Goal: Task Accomplishment & Management: Use online tool/utility

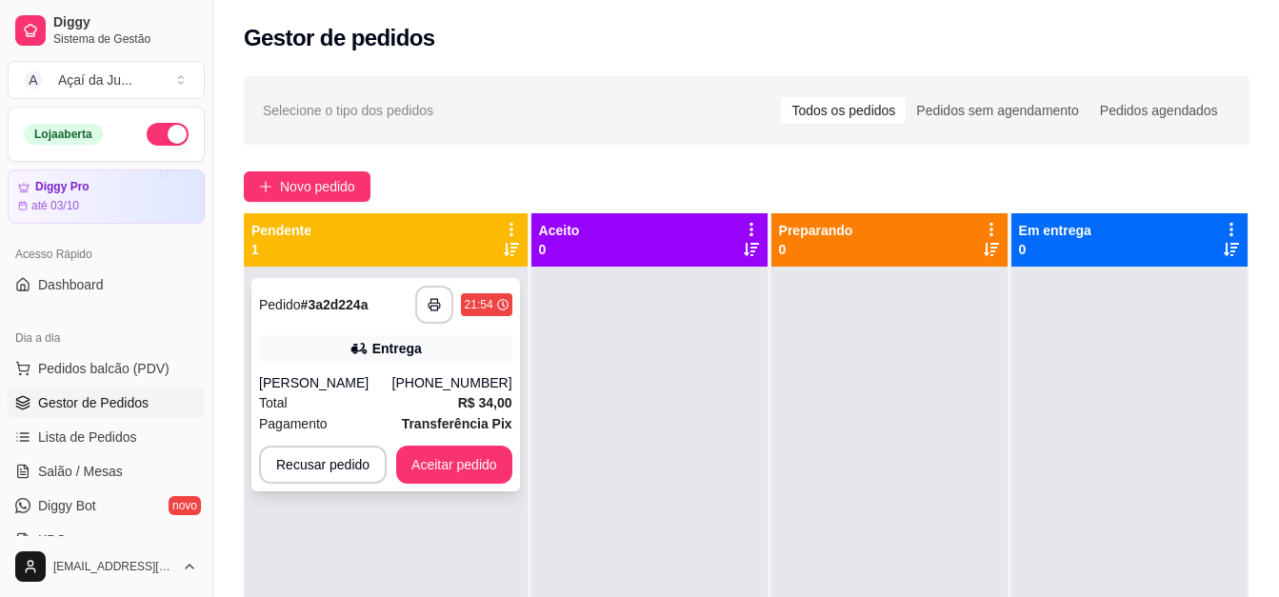
click at [335, 366] on div "**********" at bounding box center [386, 384] width 269 height 213
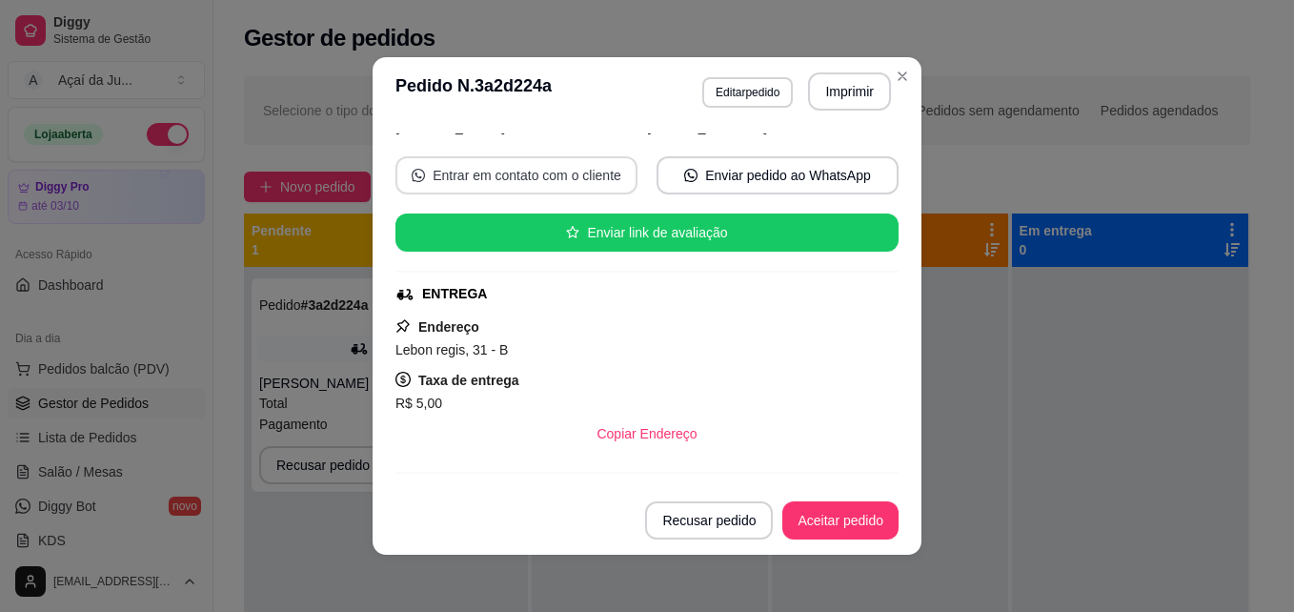
scroll to position [191, 0]
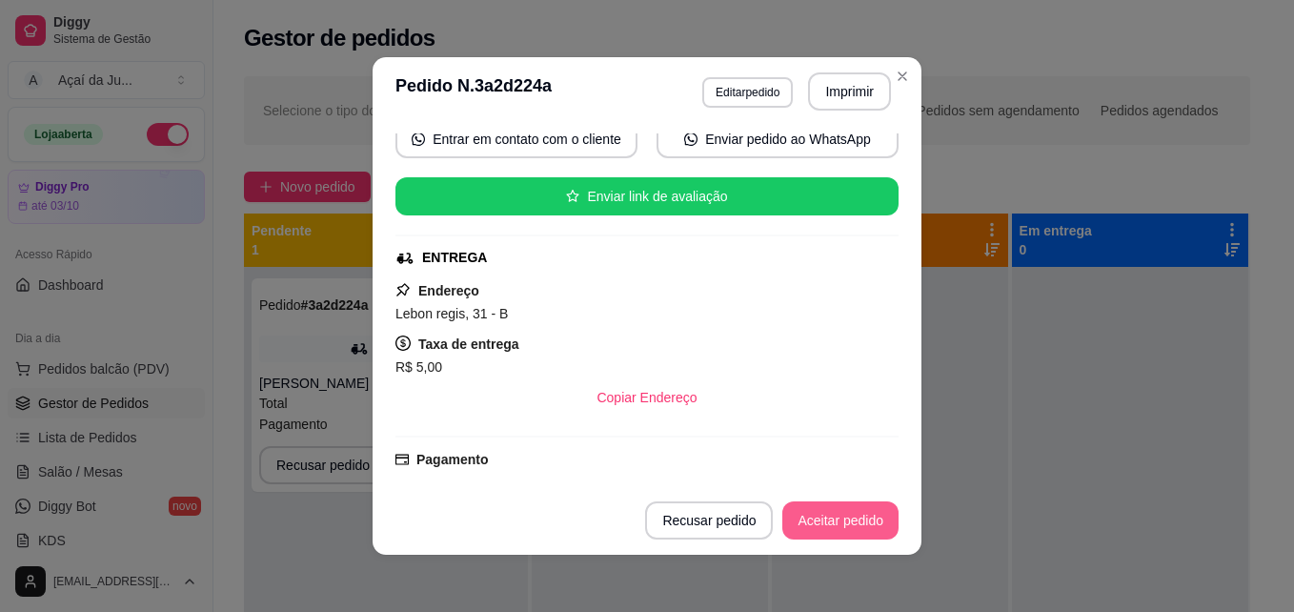
click at [835, 528] on button "Aceitar pedido" at bounding box center [840, 520] width 116 height 38
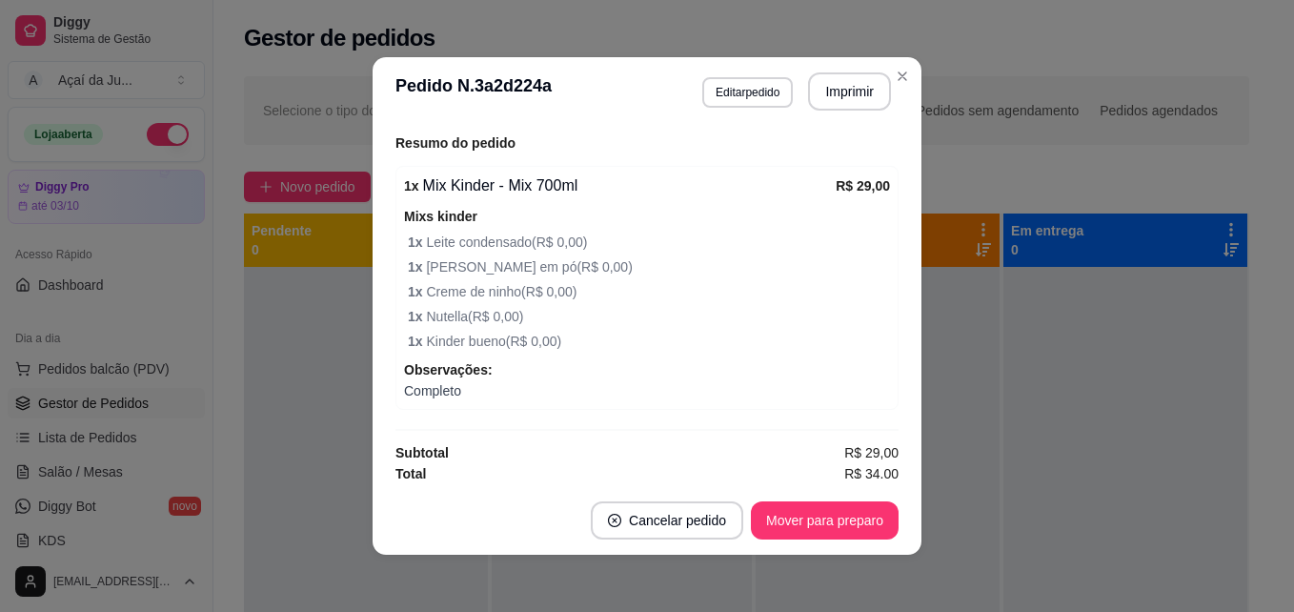
scroll to position [599, 0]
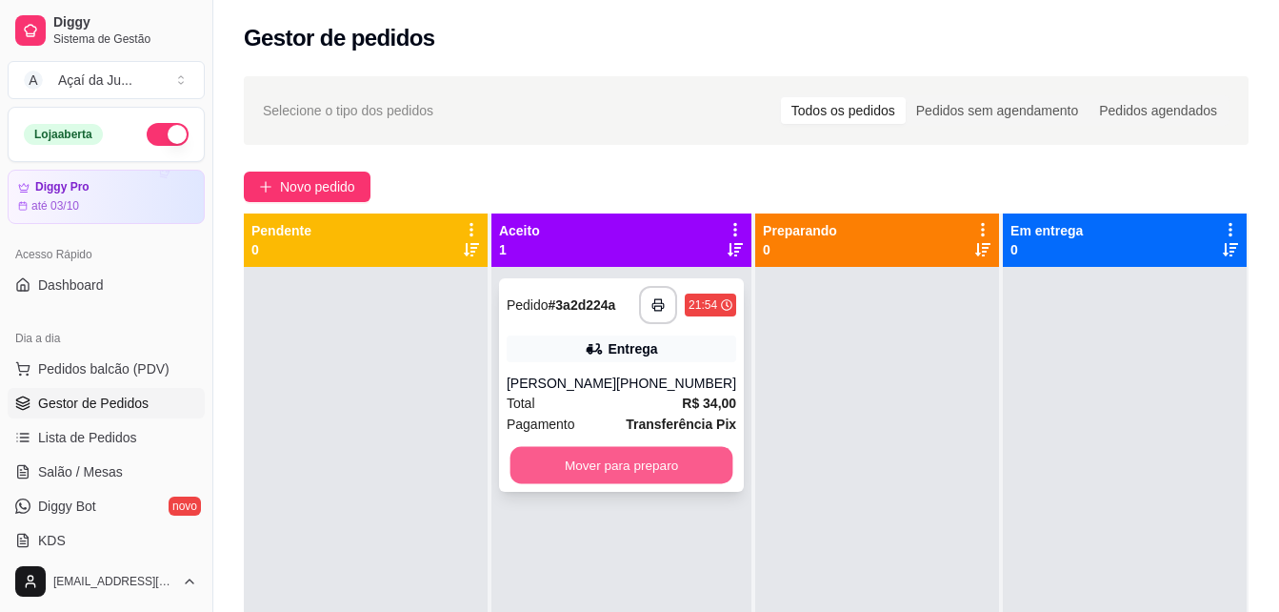
click at [634, 467] on button "Mover para preparo" at bounding box center [622, 465] width 223 height 37
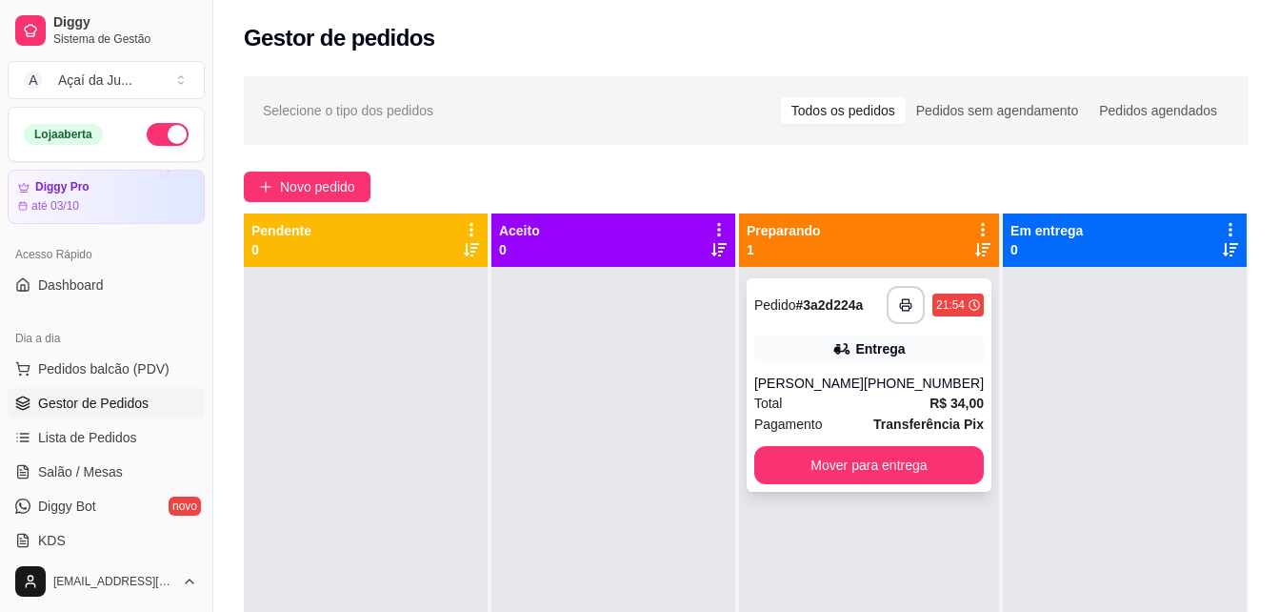
click at [796, 383] on div "[PERSON_NAME]" at bounding box center [810, 382] width 110 height 19
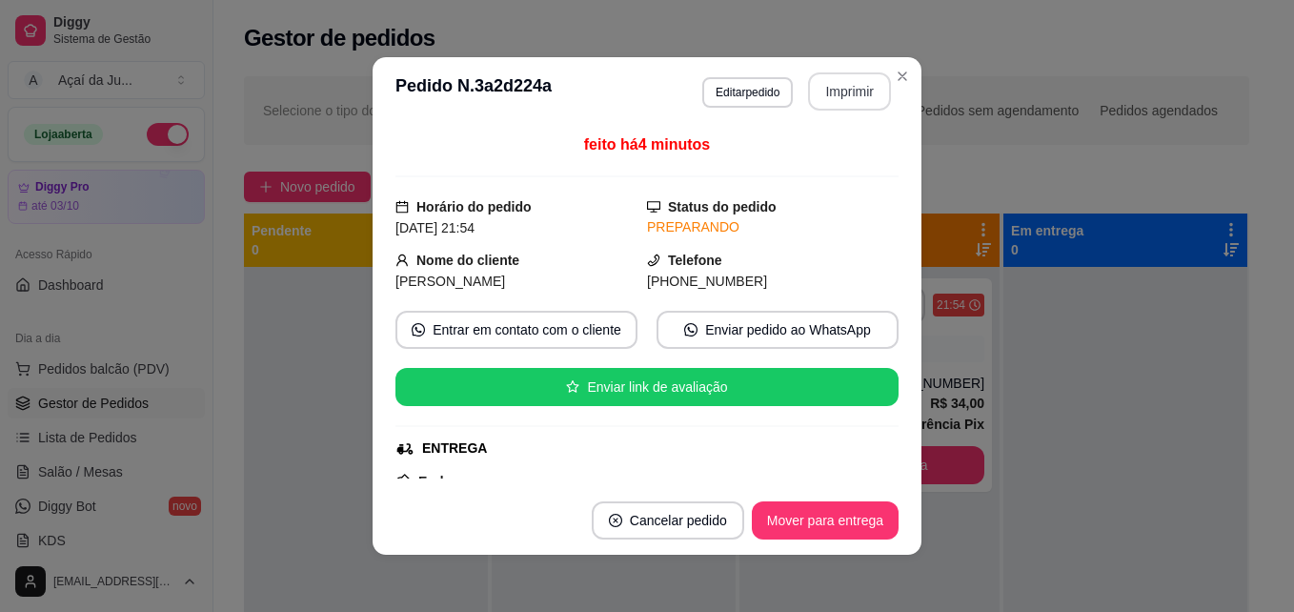
click at [839, 96] on button "Imprimir" at bounding box center [849, 91] width 83 height 38
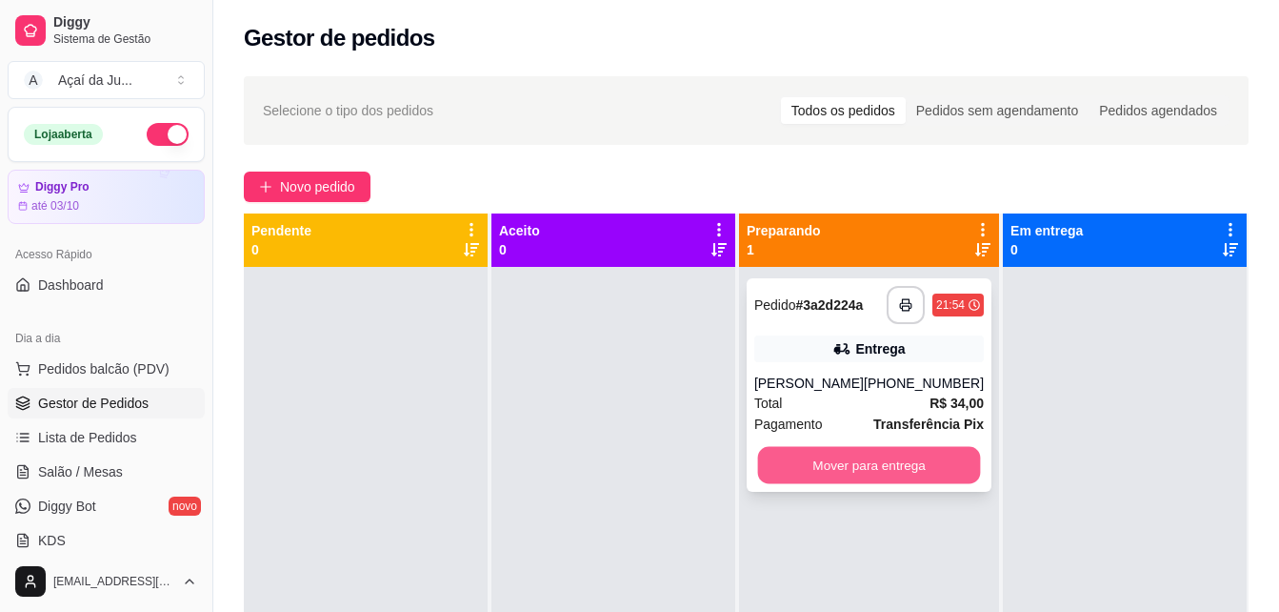
click at [834, 468] on button "Mover para entrega" at bounding box center [868, 465] width 223 height 37
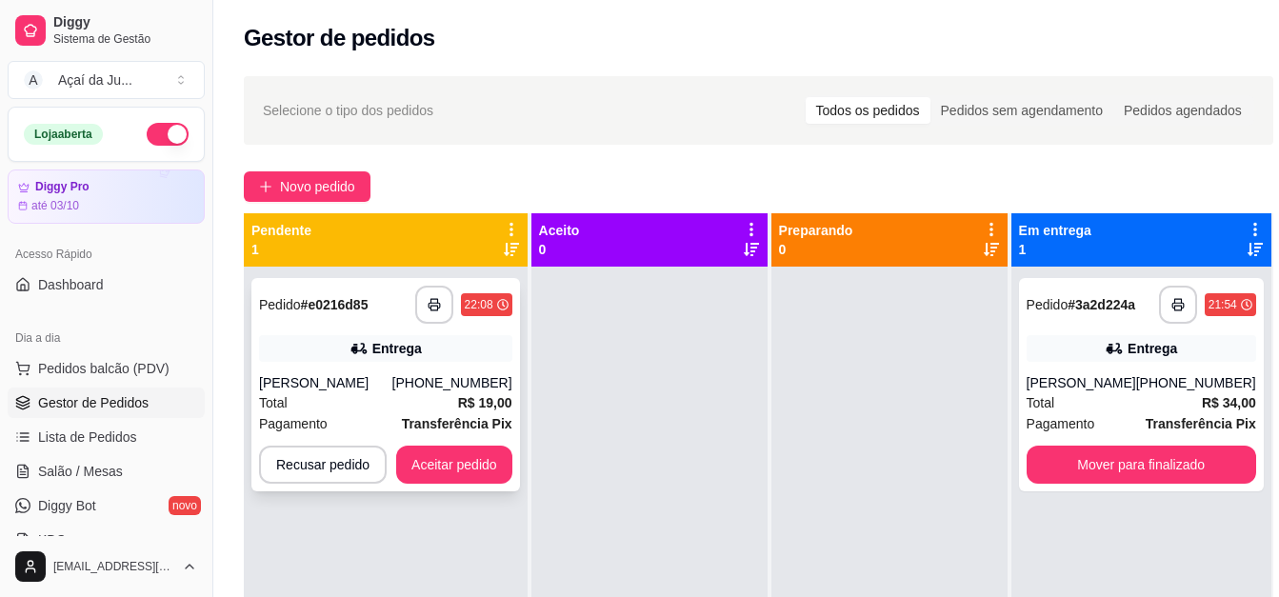
click at [335, 378] on div "[PERSON_NAME]" at bounding box center [325, 382] width 133 height 19
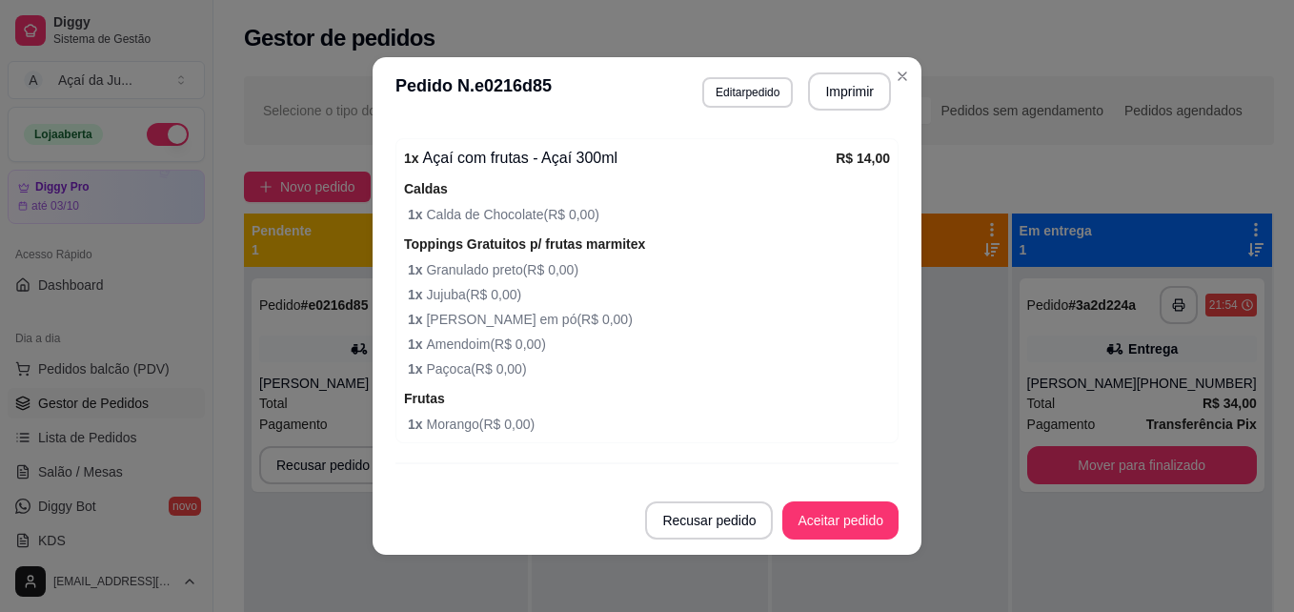
scroll to position [660, 0]
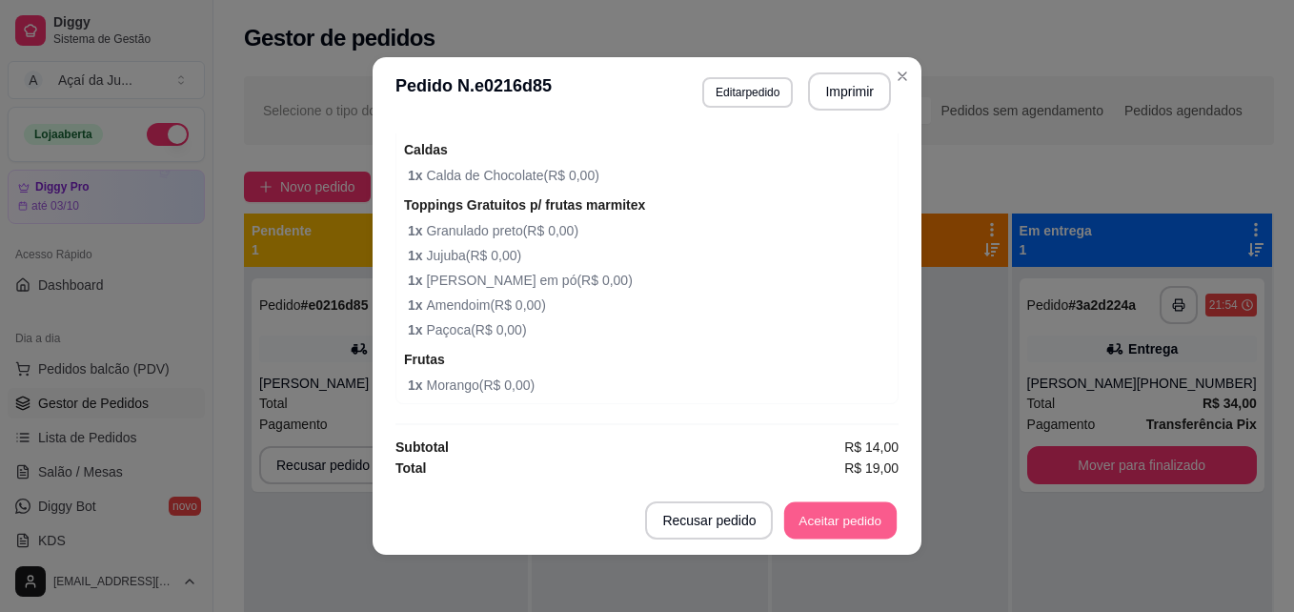
click at [839, 516] on button "Aceitar pedido" at bounding box center [840, 520] width 112 height 37
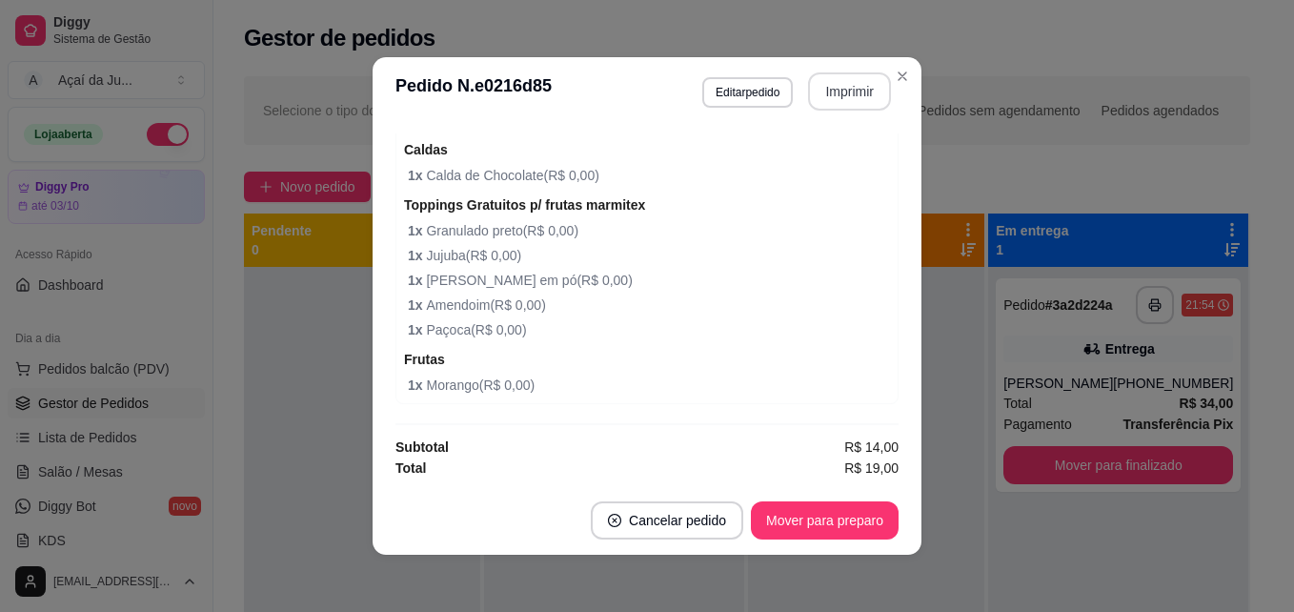
click at [836, 101] on button "Imprimir" at bounding box center [849, 91] width 83 height 38
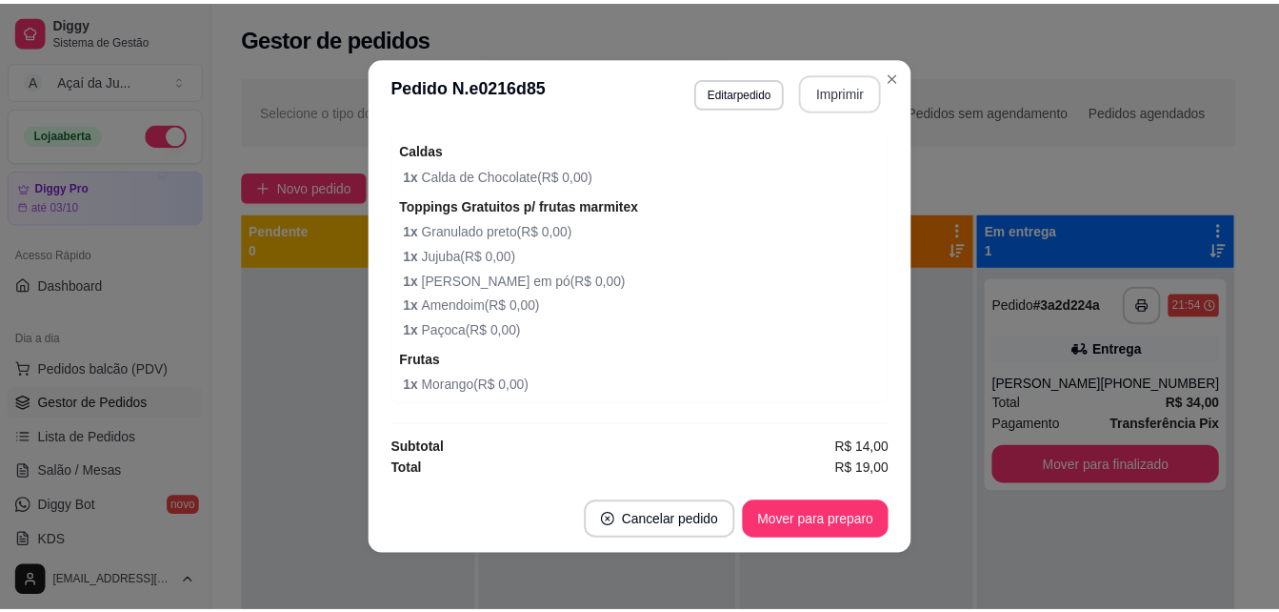
scroll to position [0, 0]
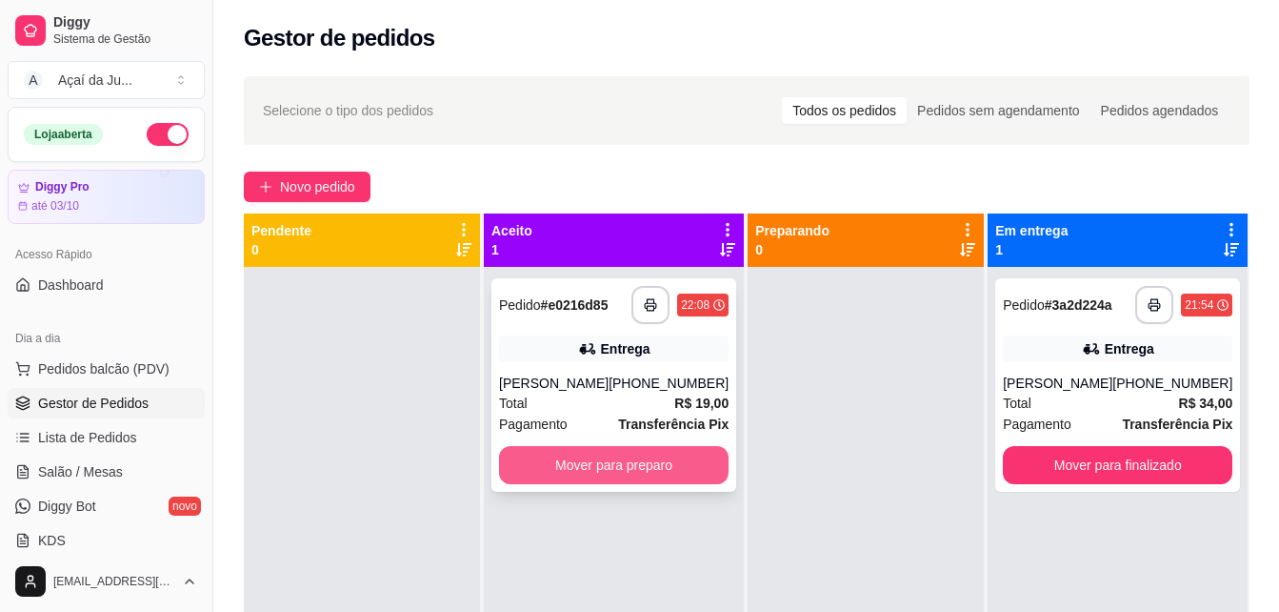
click at [669, 474] on button "Mover para preparo" at bounding box center [614, 465] width 230 height 38
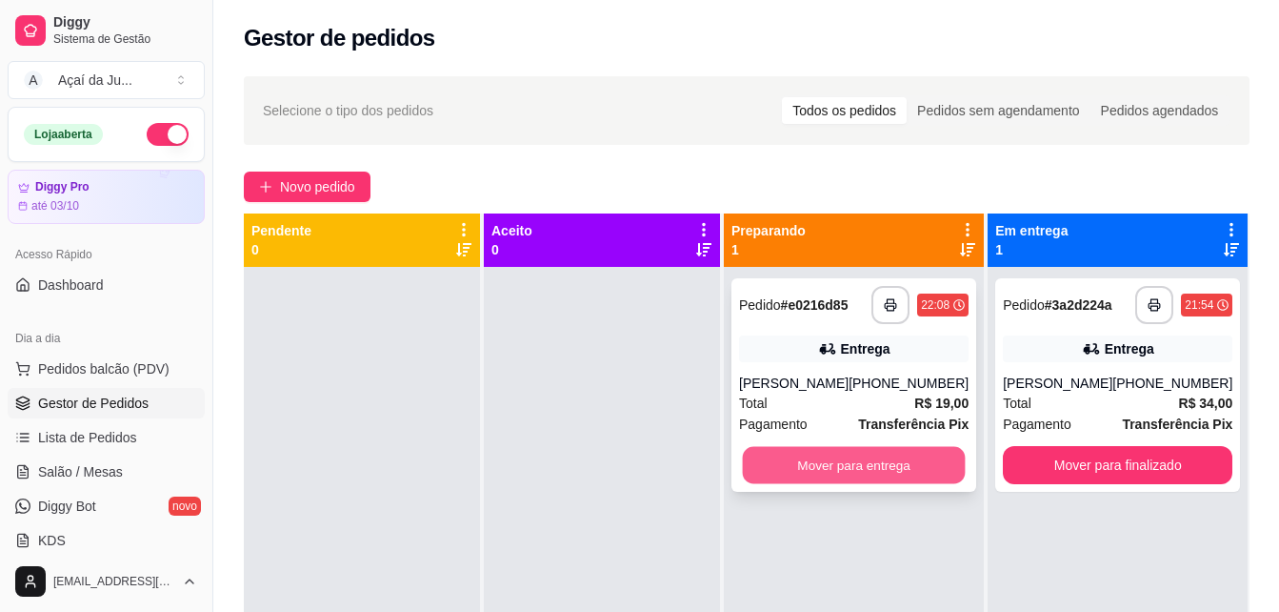
click at [898, 455] on button "Mover para entrega" at bounding box center [854, 465] width 223 height 37
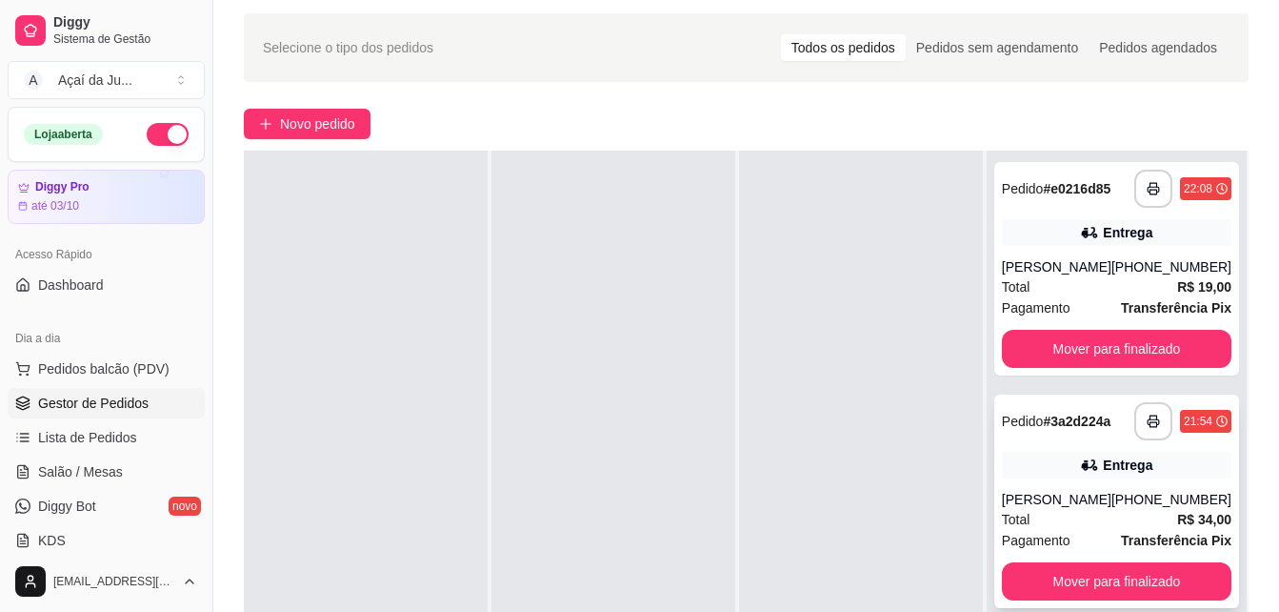
scroll to position [191, 0]
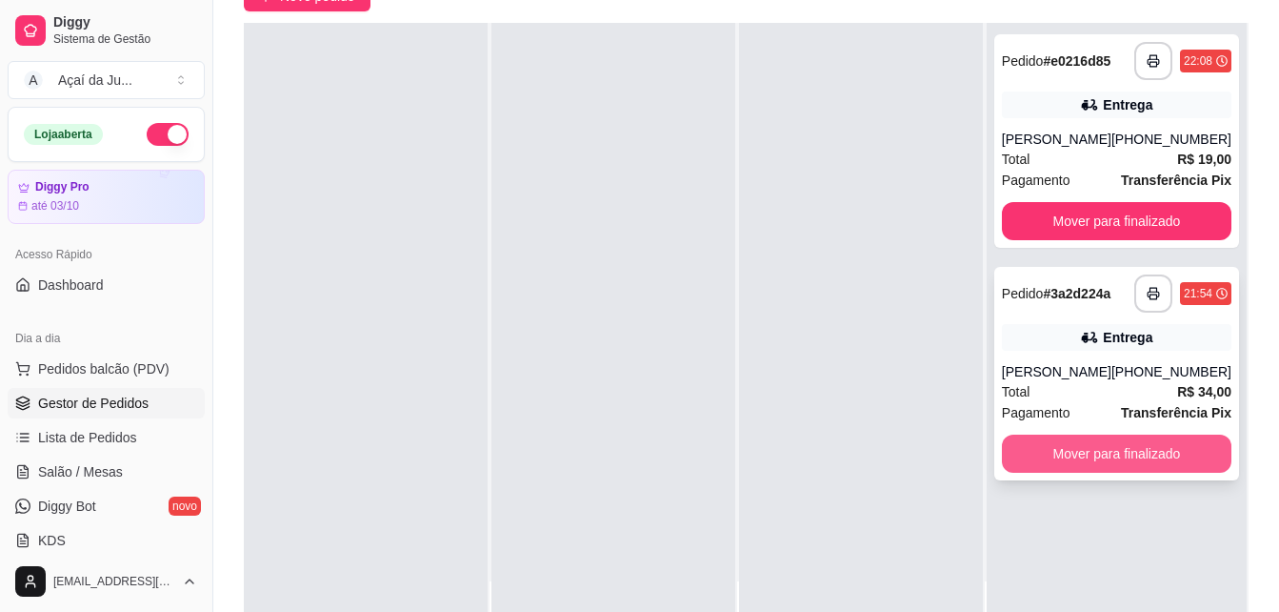
click at [1035, 450] on button "Mover para finalizado" at bounding box center [1117, 453] width 230 height 38
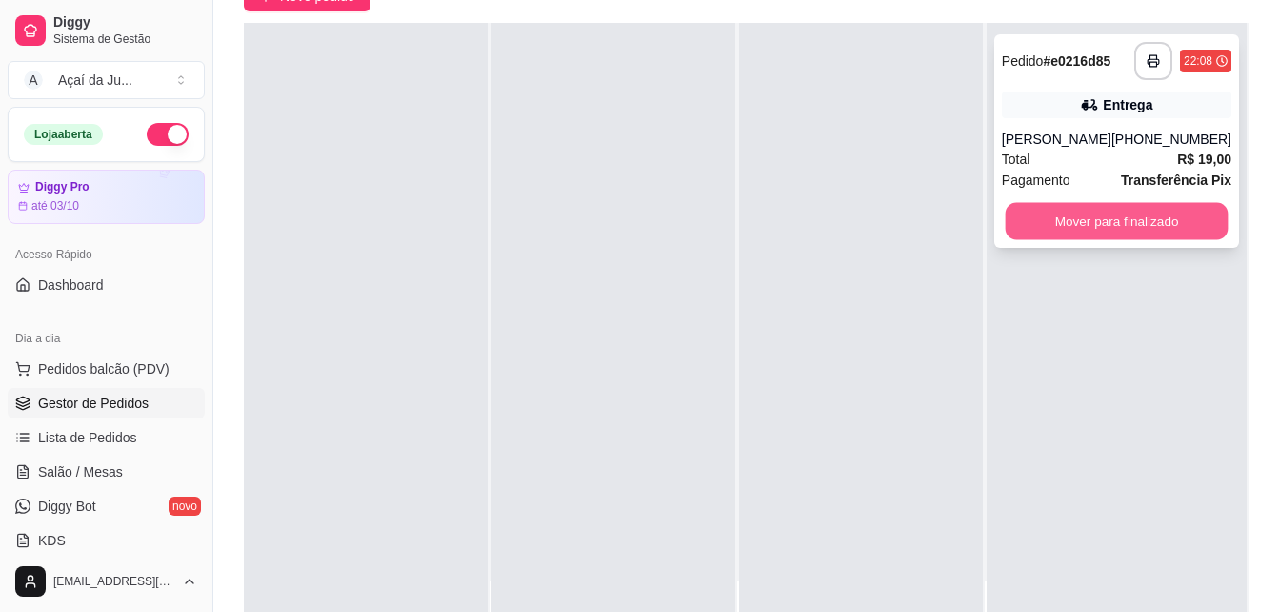
click at [1086, 227] on button "Mover para finalizado" at bounding box center [1116, 221] width 223 height 37
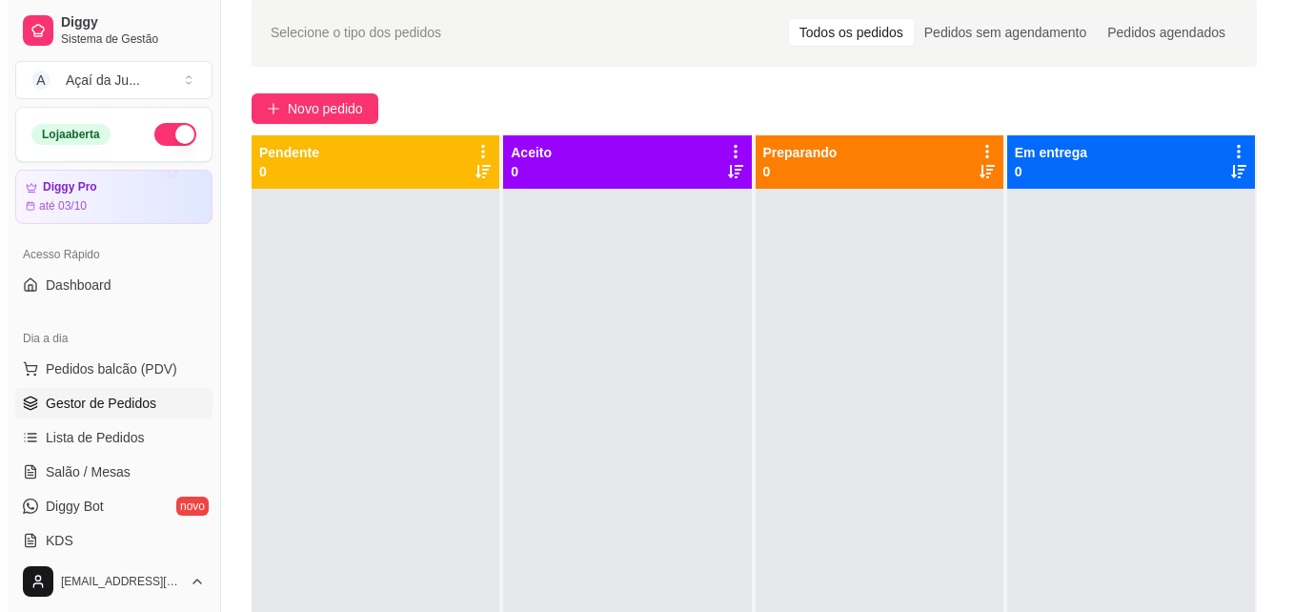
scroll to position [0, 0]
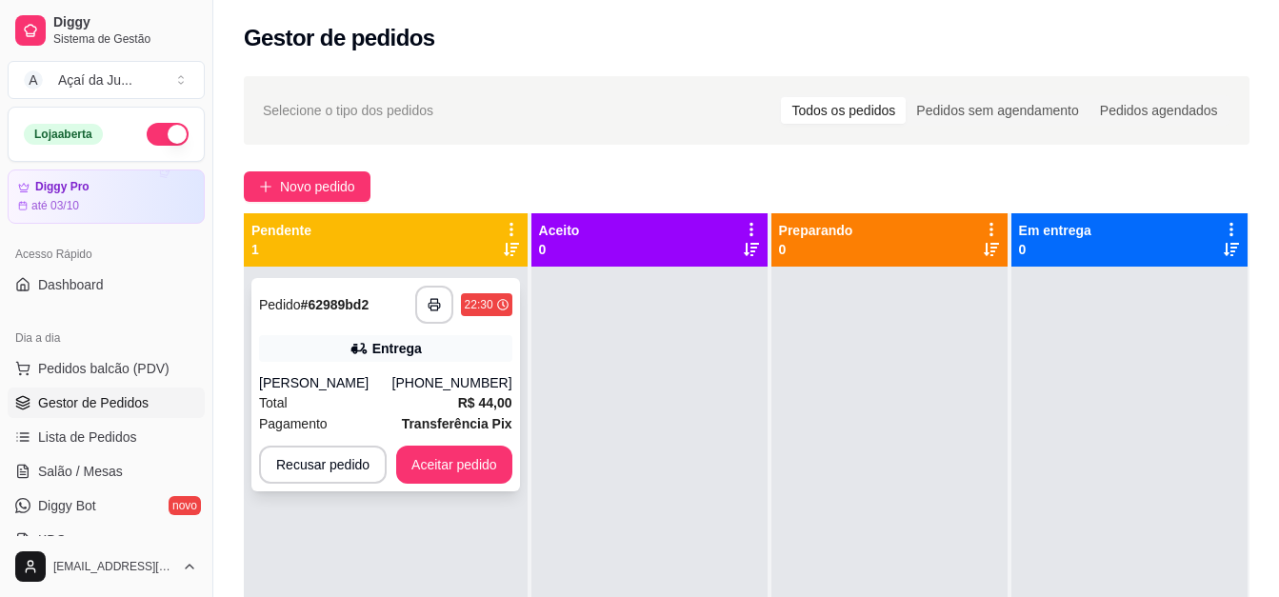
click at [344, 400] on div "Total R$ 44,00" at bounding box center [385, 403] width 253 height 21
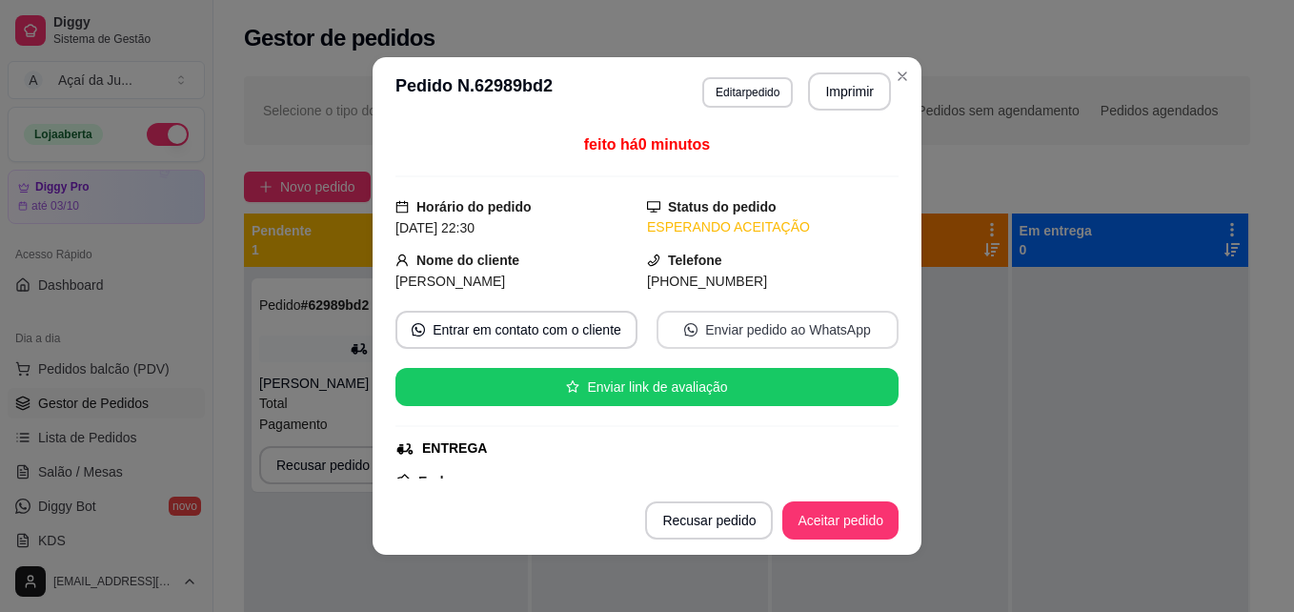
scroll to position [191, 0]
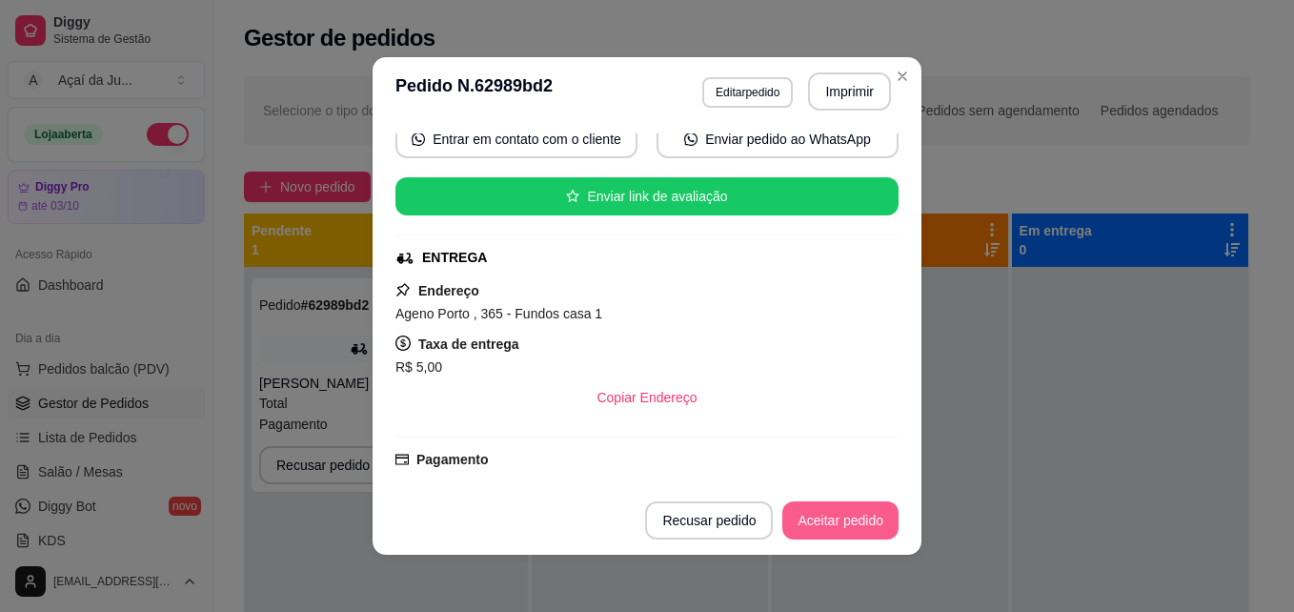
click at [814, 527] on button "Aceitar pedido" at bounding box center [840, 520] width 116 height 38
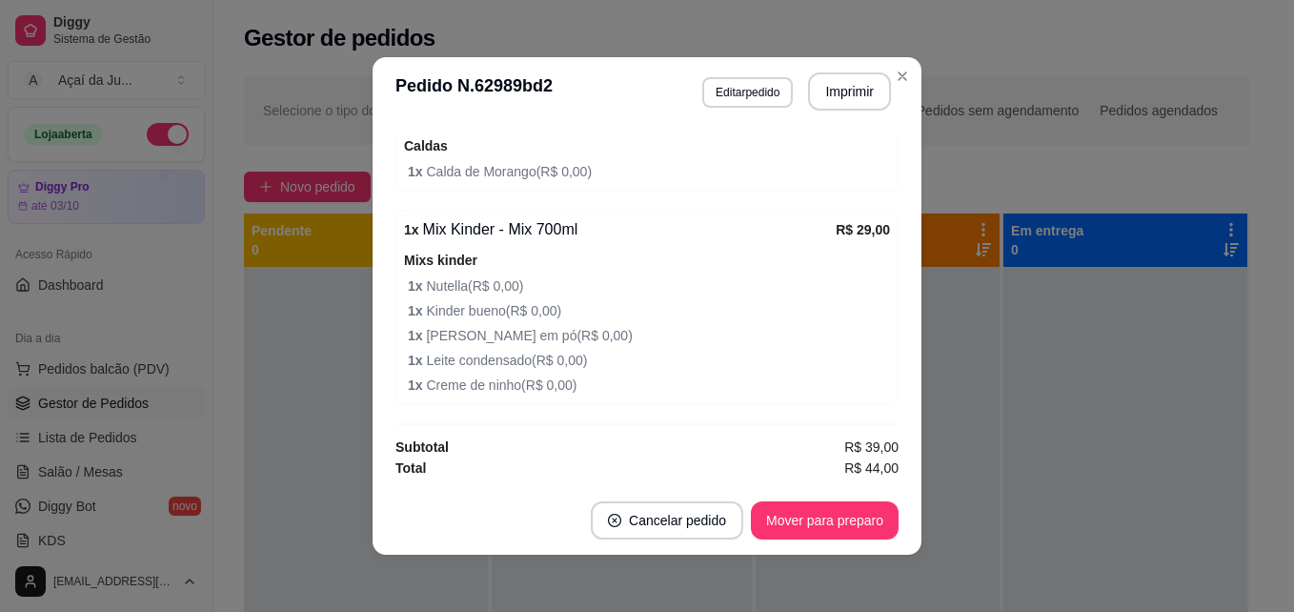
scroll to position [4, 0]
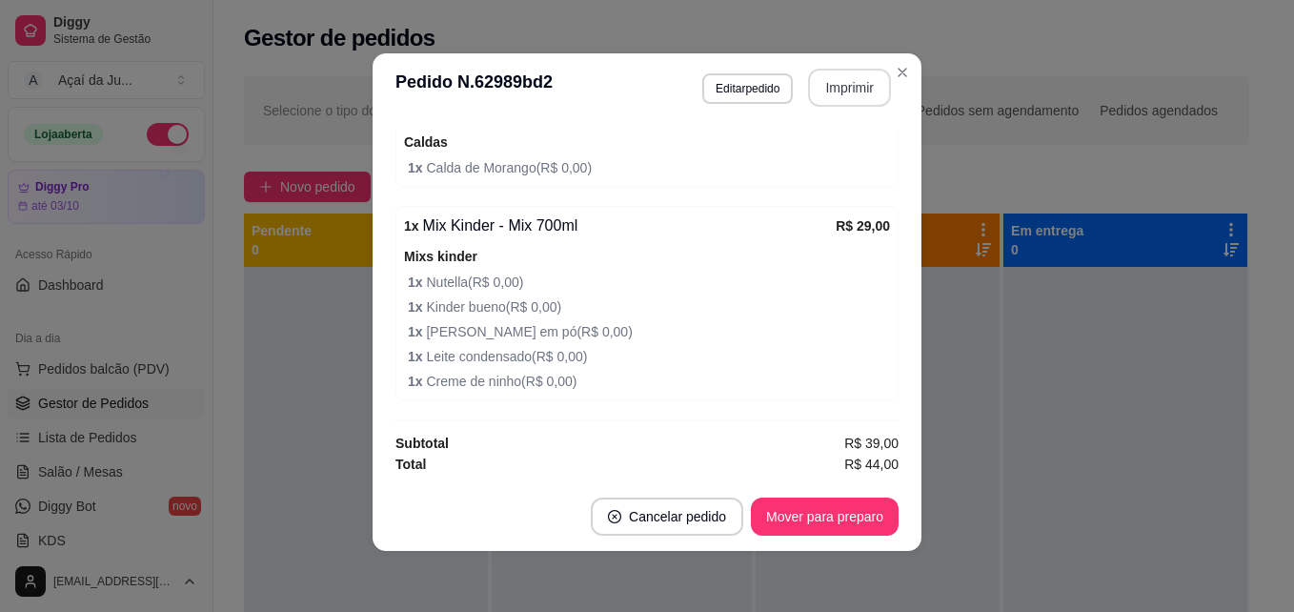
click at [830, 83] on button "Imprimir" at bounding box center [849, 88] width 83 height 38
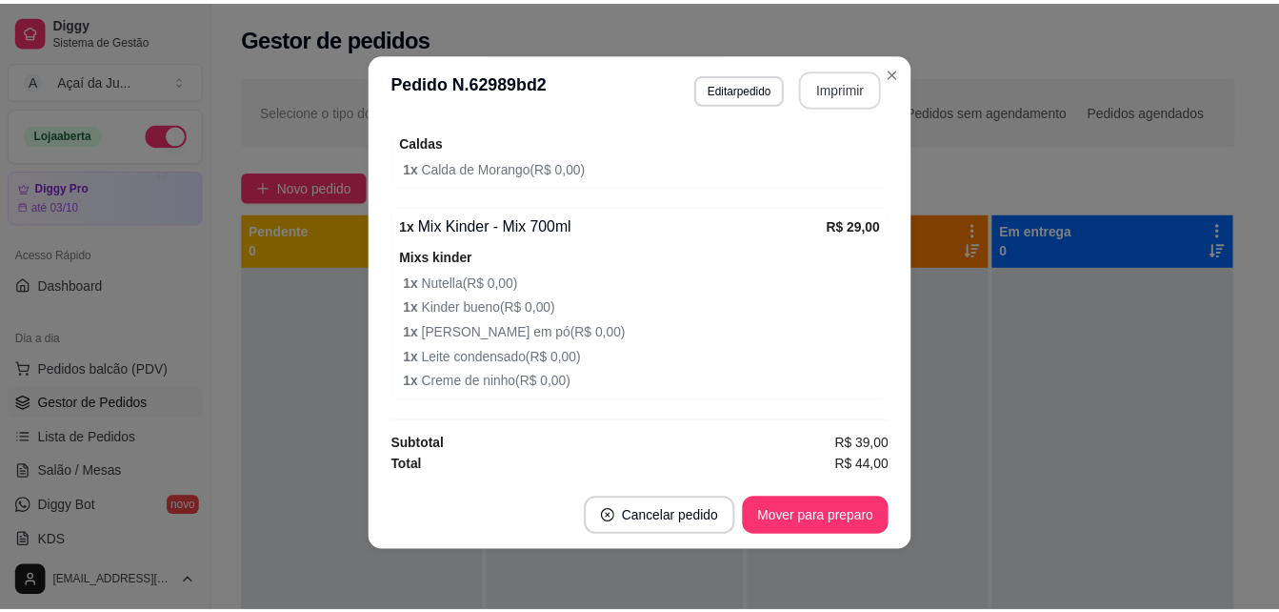
scroll to position [0, 0]
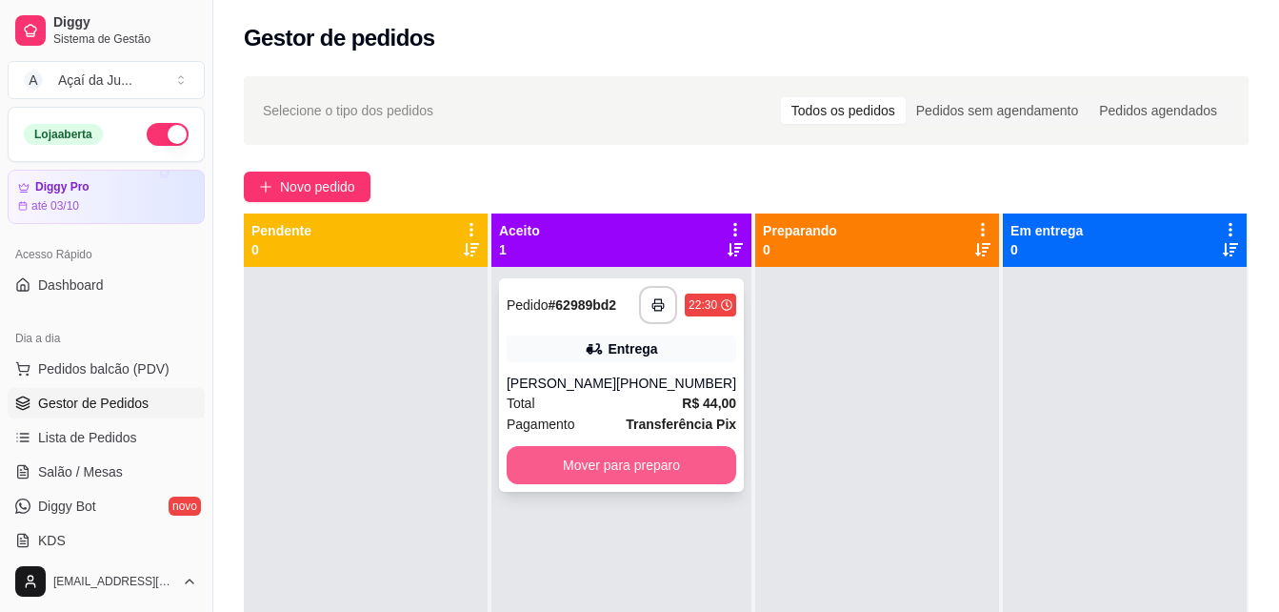
click at [643, 472] on button "Mover para preparo" at bounding box center [622, 465] width 230 height 38
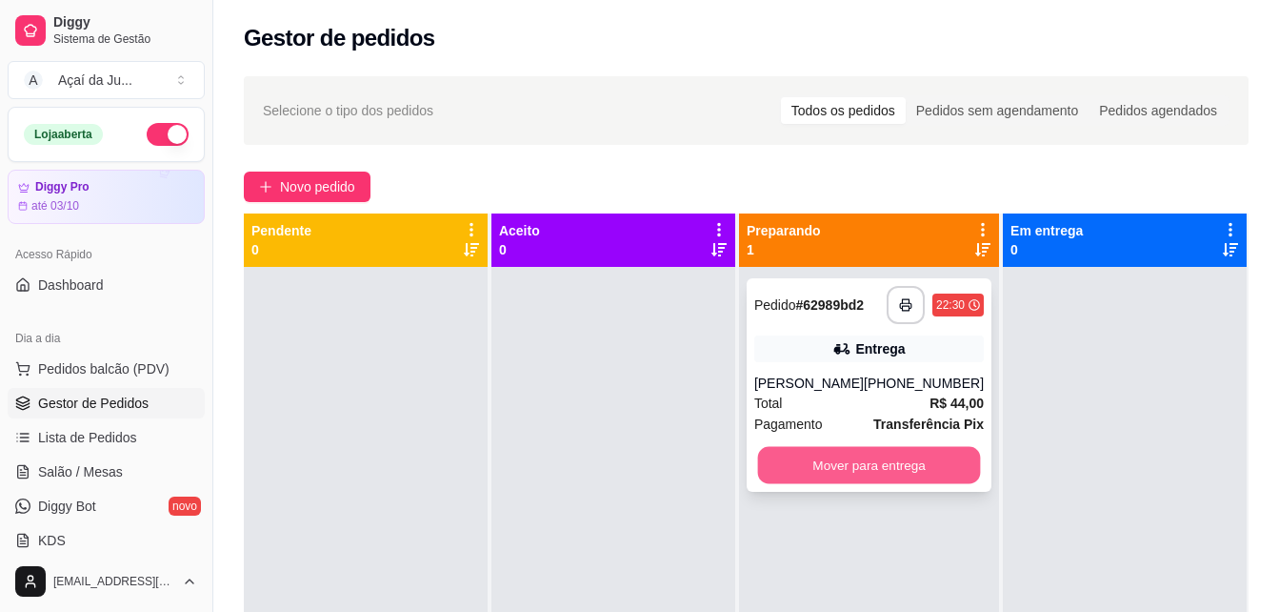
click at [845, 462] on button "Mover para entrega" at bounding box center [868, 465] width 223 height 37
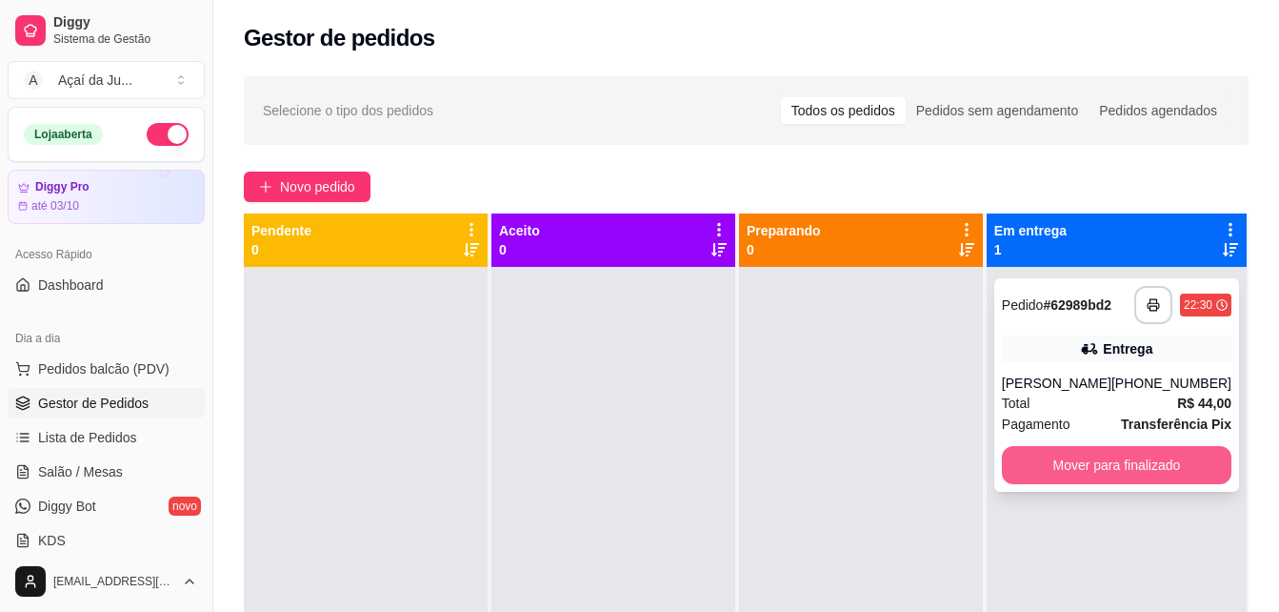
click at [1122, 475] on button "Mover para finalizado" at bounding box center [1117, 465] width 230 height 38
